Goal: Task Accomplishment & Management: Complete application form

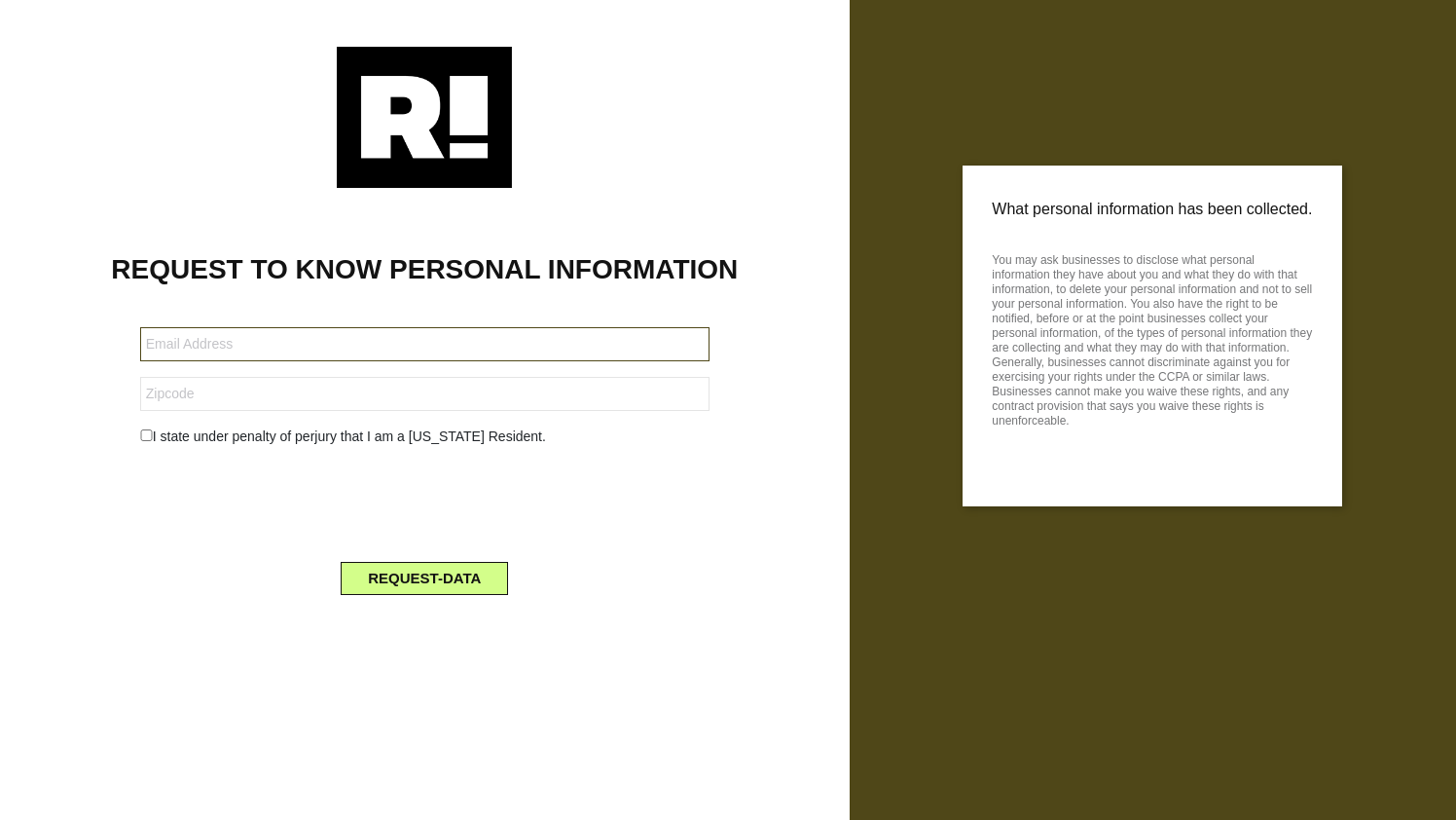
click at [492, 339] on input "text" at bounding box center [425, 343] width 569 height 34
type input "[EMAIL_ADDRESS][DOMAIN_NAME]"
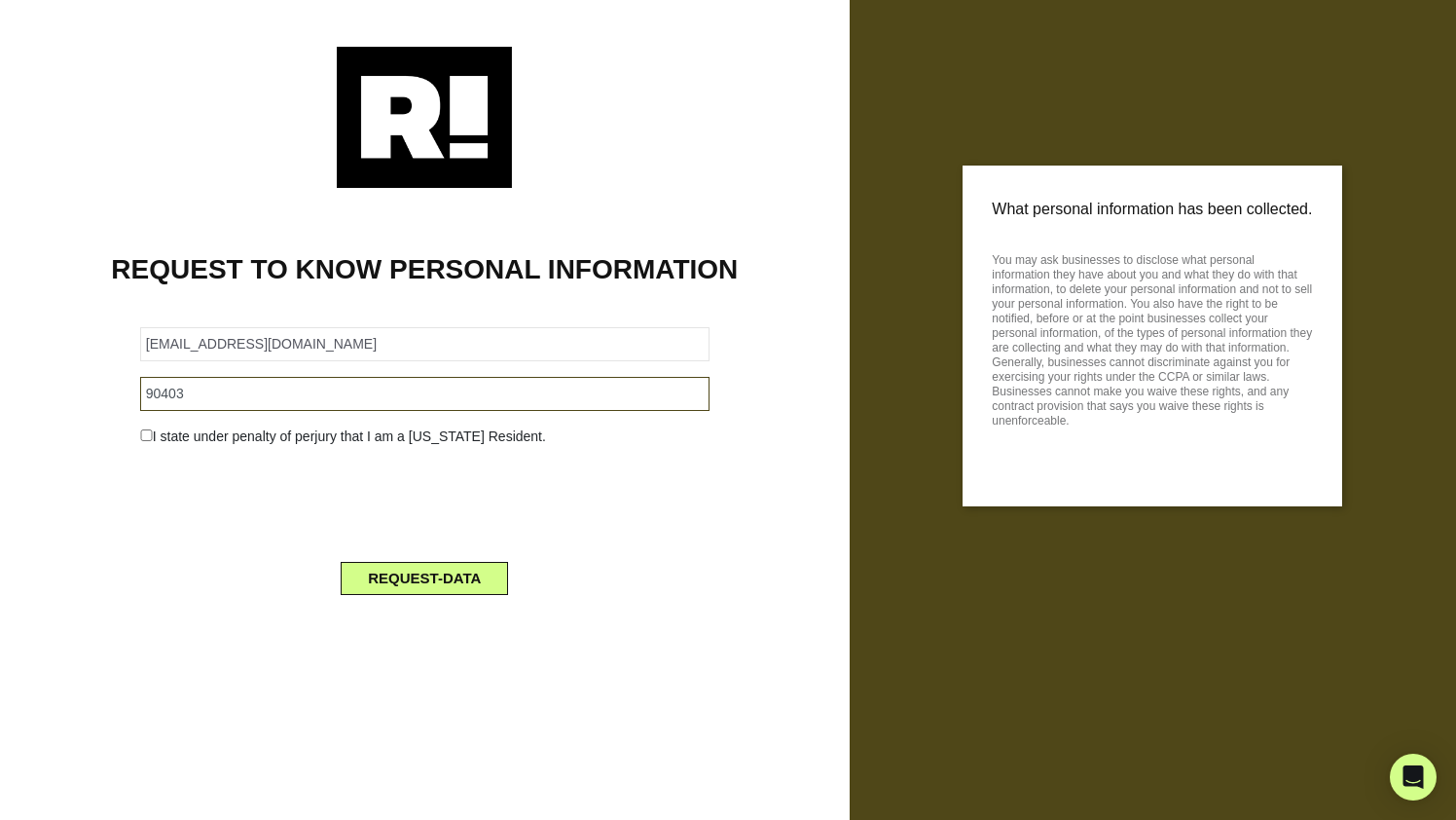
type input "90403"
click at [151, 432] on input "checkbox" at bounding box center [146, 435] width 13 height 12
checkbox input "true"
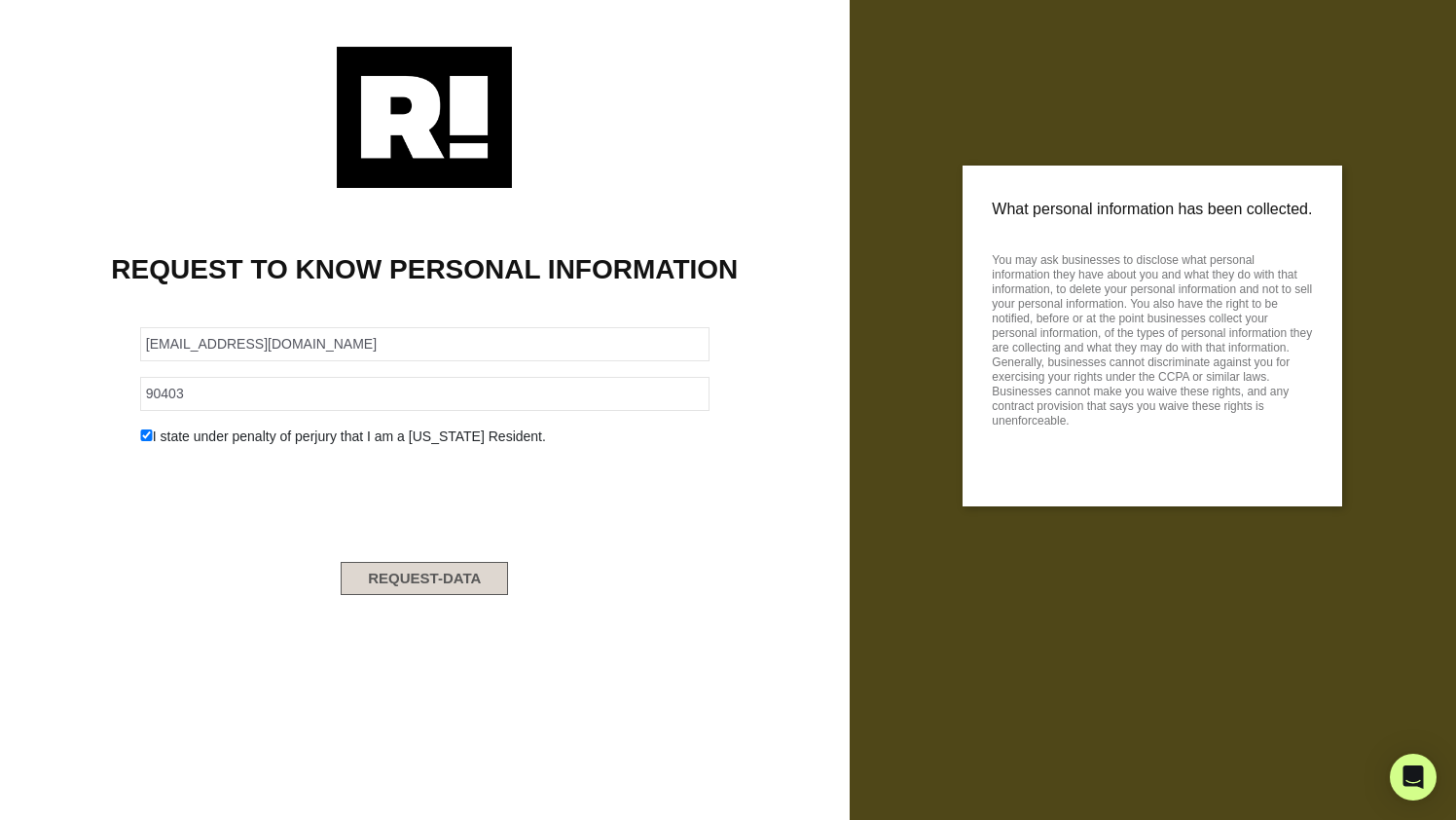
click at [416, 581] on button "REQUEST-DATA" at bounding box center [424, 578] width 167 height 33
